Goal: Entertainment & Leisure: Browse casually

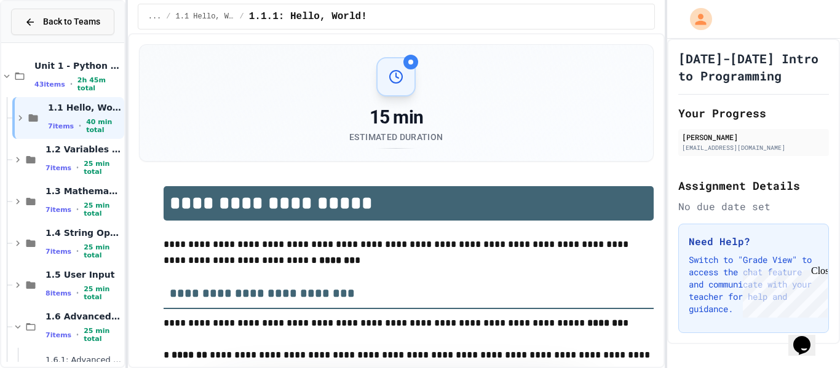
click at [63, 27] on span "Back to Teams" at bounding box center [71, 21] width 57 height 13
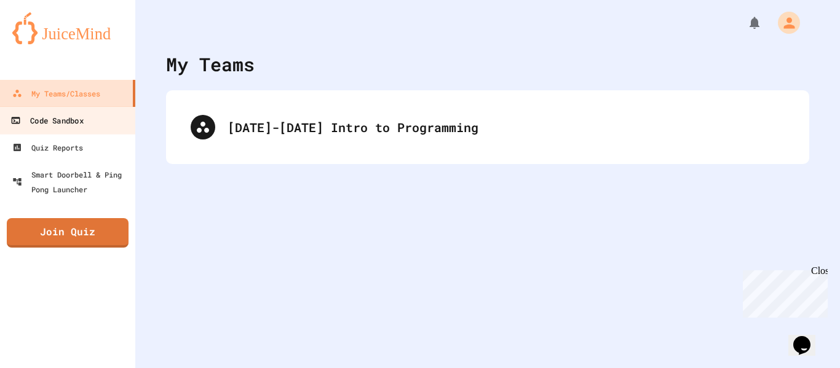
click at [93, 125] on link "Code Sandbox" at bounding box center [68, 120] width 140 height 28
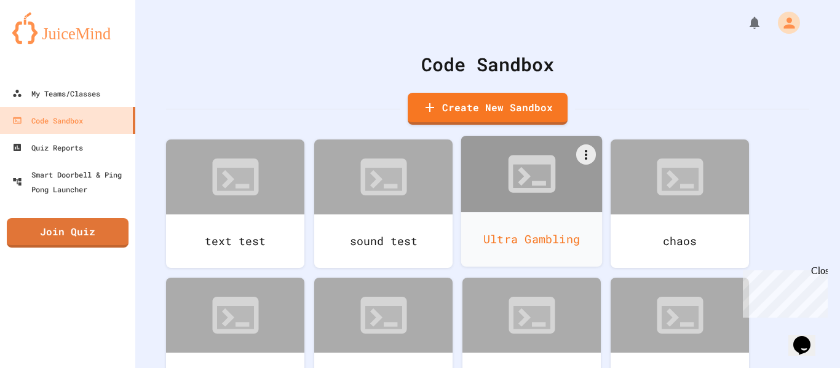
click at [529, 227] on div "Ultra Gambling" at bounding box center [531, 239] width 141 height 55
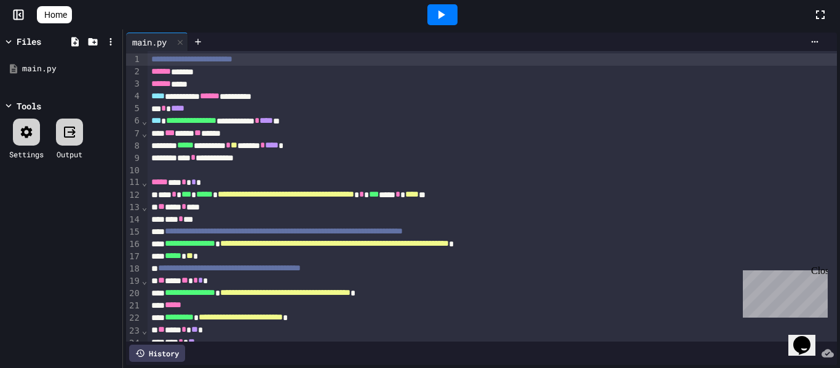
click at [448, 16] on icon at bounding box center [441, 14] width 15 height 15
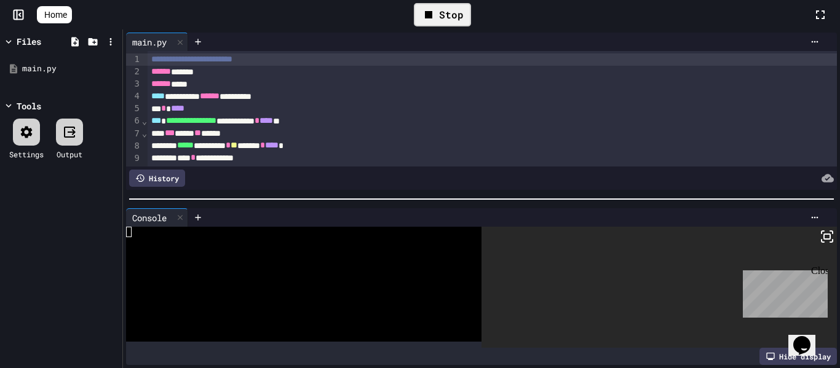
click at [784, 362] on div "Hide display" at bounding box center [798, 356] width 77 height 17
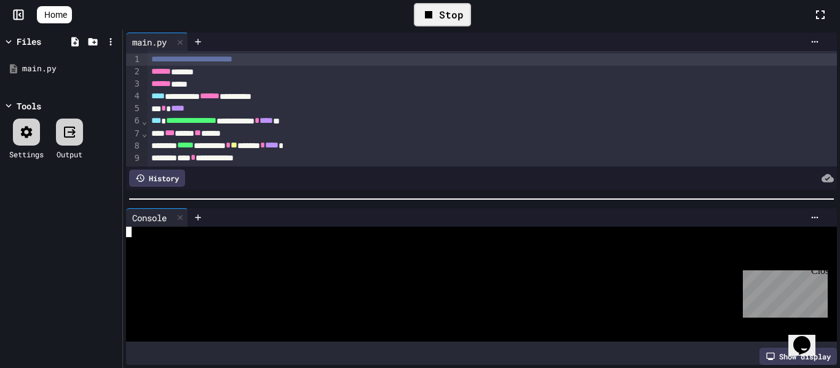
click at [405, 256] on div at bounding box center [474, 253] width 697 height 10
click at [428, 260] on div at bounding box center [474, 263] width 697 height 10
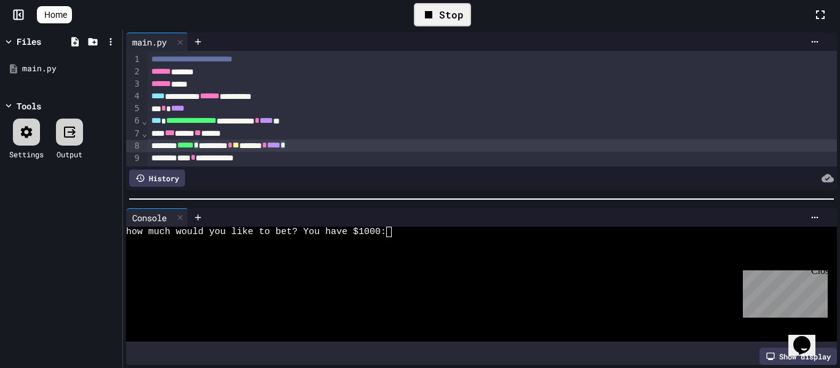
click at [465, 145] on div "***** * ********* * ** ******* * **** *" at bounding box center [493, 146] width 690 height 12
click at [466, 15] on div "Stop" at bounding box center [442, 14] width 57 height 23
click at [443, 17] on icon at bounding box center [441, 14] width 15 height 15
click at [629, 288] on div at bounding box center [474, 284] width 697 height 10
click at [436, 22] on icon at bounding box center [428, 14] width 15 height 15
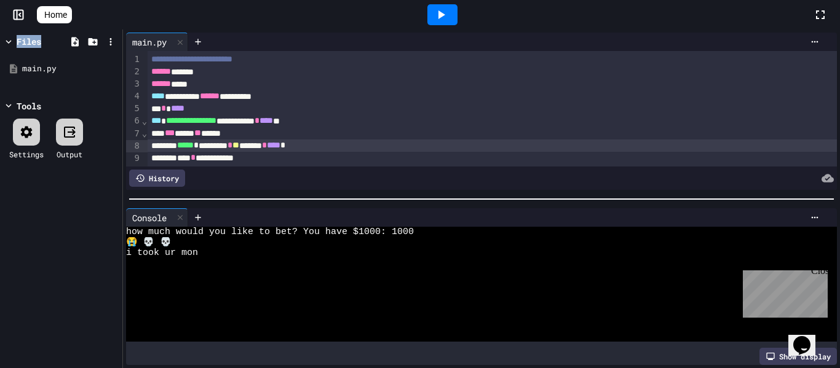
click at [438, 22] on div at bounding box center [442, 14] width 30 height 21
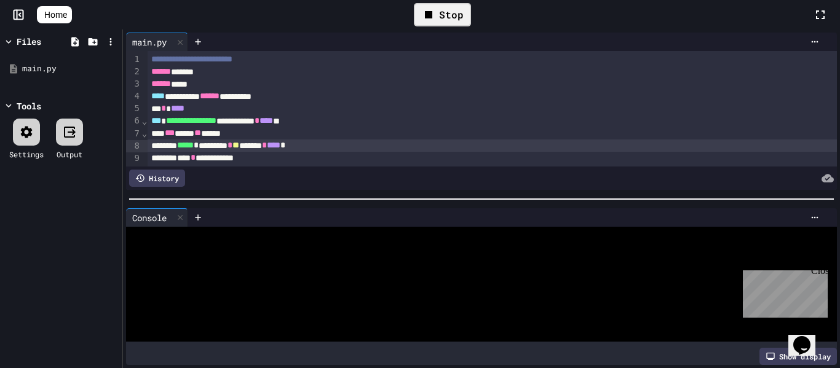
click at [460, 306] on div at bounding box center [474, 305] width 697 height 10
click at [407, 236] on div "how much would you like to bet? You have $1000:" at bounding box center [474, 232] width 697 height 10
click at [392, 237] on textarea "Terminal input" at bounding box center [395, 232] width 6 height 10
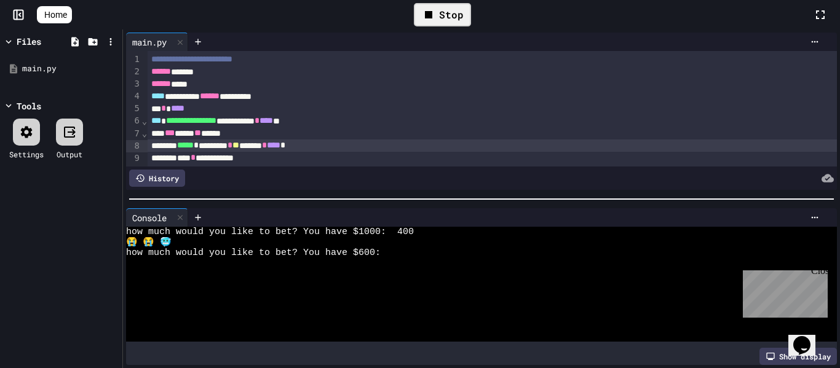
click at [397, 255] on div "how much would you like to bet? You have $600:" at bounding box center [474, 253] width 697 height 10
click at [418, 256] on div "how much would you like to bet? You have $600:" at bounding box center [474, 253] width 697 height 10
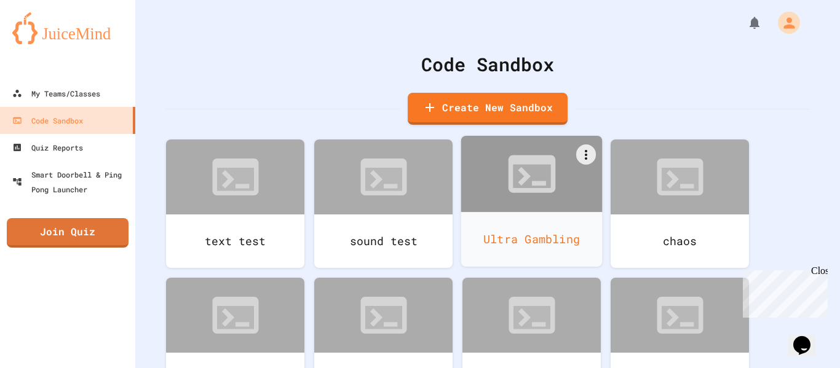
click at [497, 230] on div "Ultra Gambling" at bounding box center [531, 239] width 141 height 55
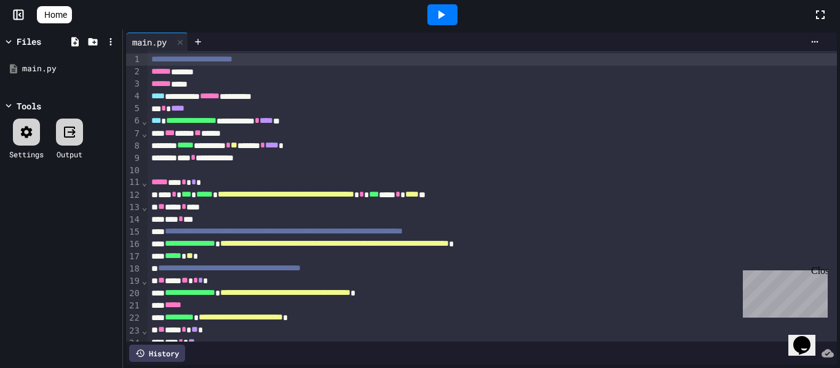
scroll to position [553, 0]
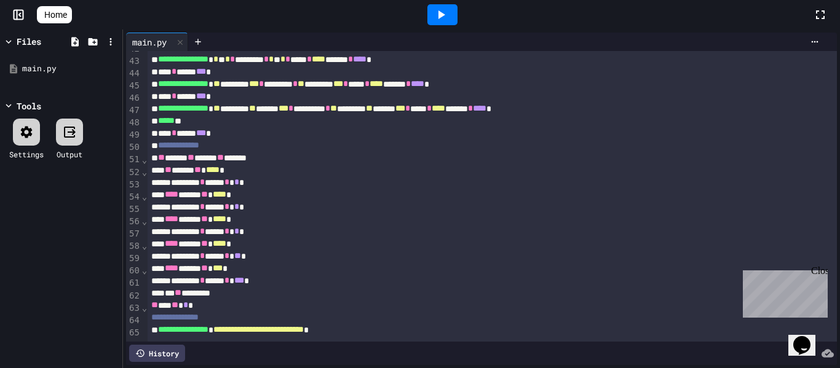
click at [448, 16] on icon at bounding box center [441, 14] width 15 height 15
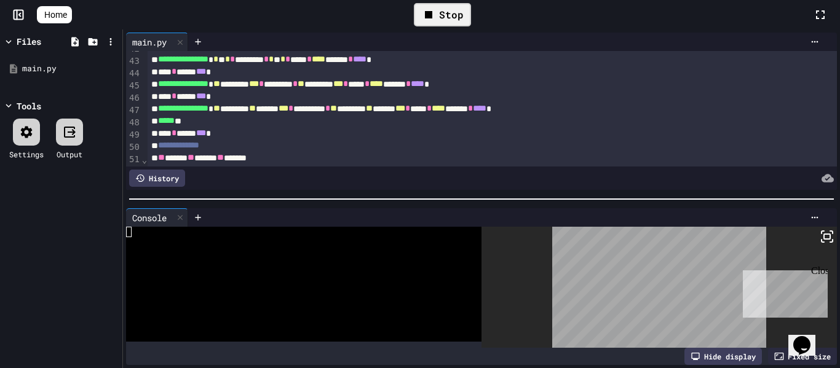
click at [823, 272] on div "Close" at bounding box center [818, 273] width 15 height 15
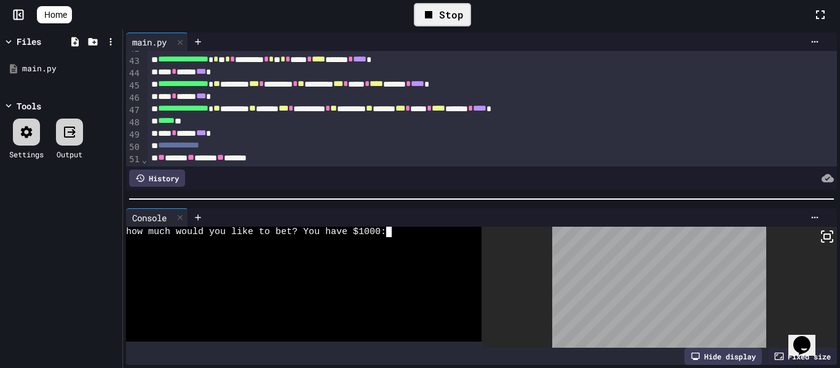
click at [407, 235] on div "how much would you like to bet? You have $1000:" at bounding box center [297, 232] width 343 height 10
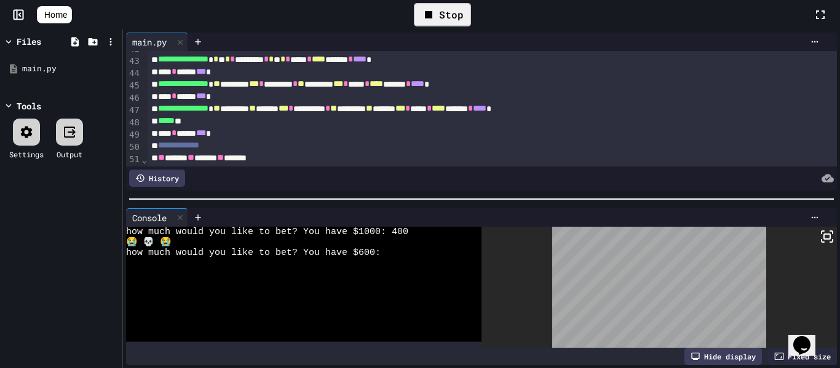
click at [406, 250] on div "how much would you like to bet? You have $600:" at bounding box center [297, 253] width 343 height 10
click at [394, 252] on div "how much would you like to bet? You have $600:" at bounding box center [297, 253] width 343 height 10
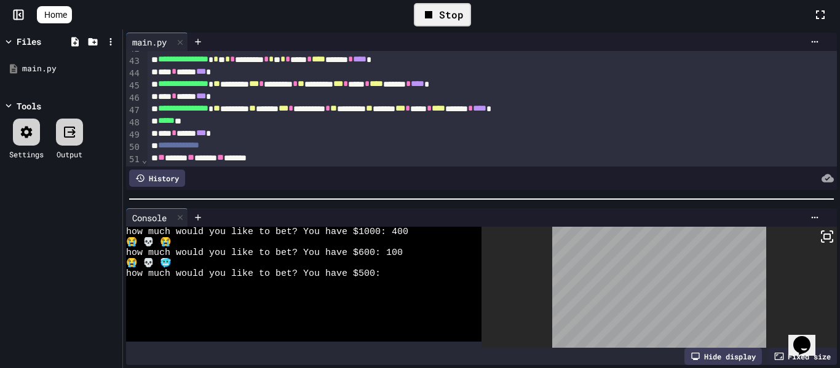
click at [413, 285] on div at bounding box center [297, 284] width 343 height 10
click at [410, 276] on div "how much would you like to bet? You have $500:" at bounding box center [297, 274] width 343 height 10
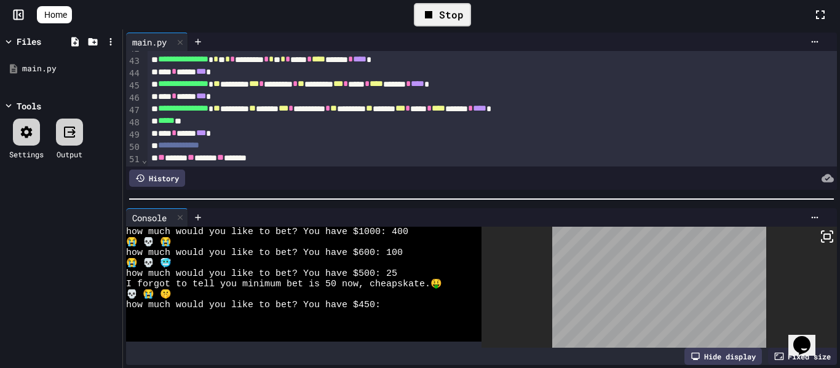
click at [396, 306] on div "how much would you like to bet? You have $450:" at bounding box center [297, 305] width 343 height 10
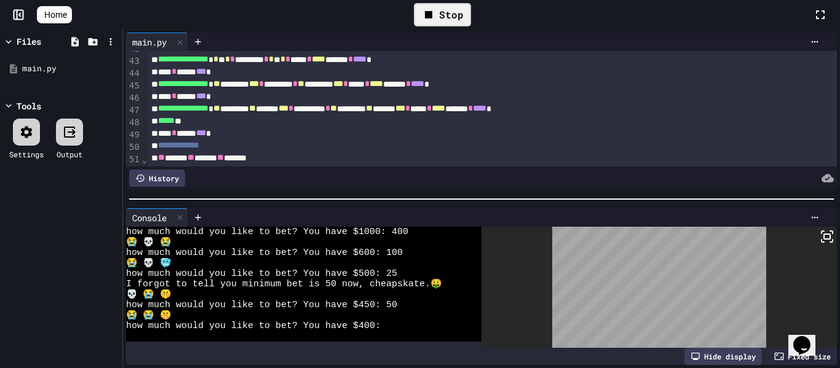
click at [408, 332] on div at bounding box center [297, 336] width 343 height 10
click at [394, 329] on div "how much would you like to bet? You have $400:" at bounding box center [297, 326] width 343 height 10
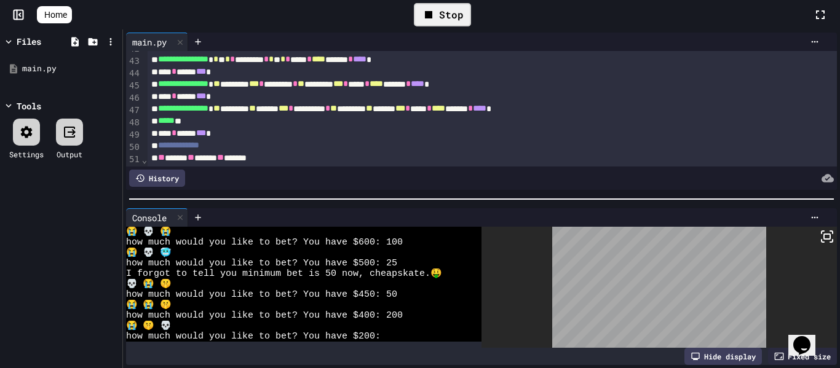
scroll to position [0, 0]
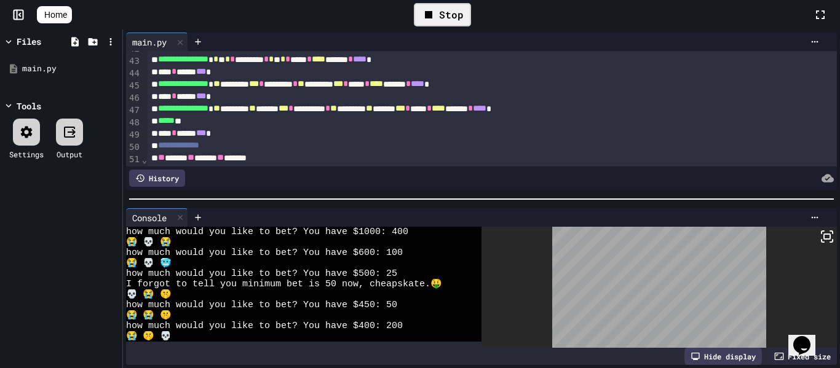
click at [410, 330] on div "how much would you like to bet? You have $400: 200" at bounding box center [297, 326] width 343 height 10
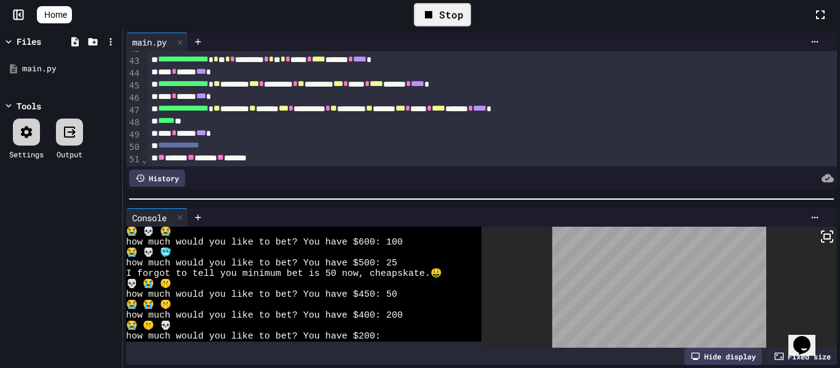
click at [398, 331] on div "how much would you like to bet? You have $200:" at bounding box center [297, 336] width 343 height 10
click at [393, 336] on div "how much would you like to bet? You have $200:" at bounding box center [297, 336] width 343 height 10
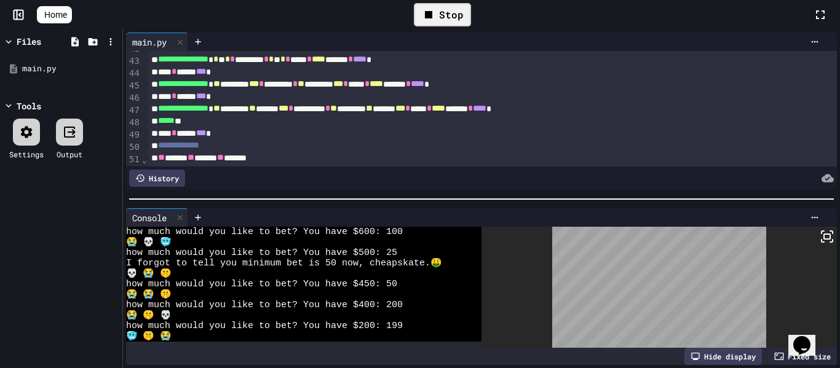
scroll to position [31, 0]
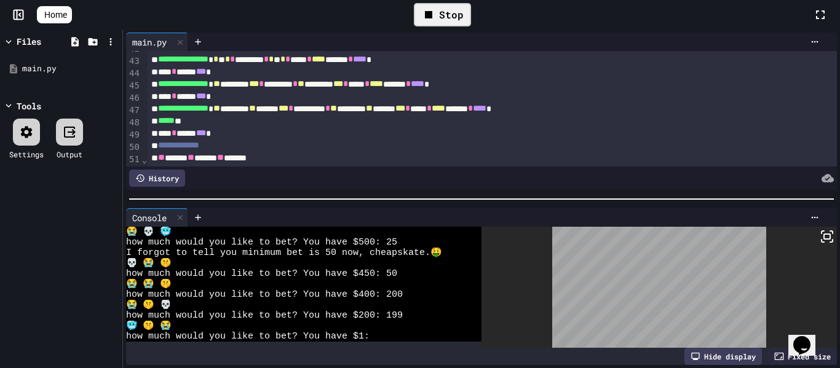
click at [400, 333] on div "how much would you like to bet? You have $1:" at bounding box center [297, 336] width 343 height 10
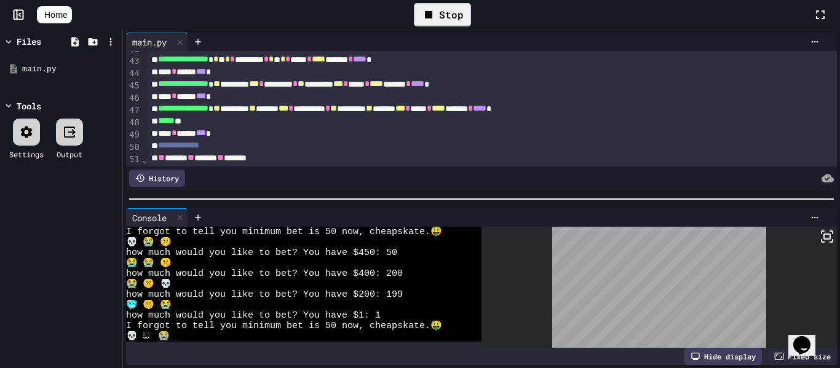
scroll to position [63, 0]
